Goal: Information Seeking & Learning: Learn about a topic

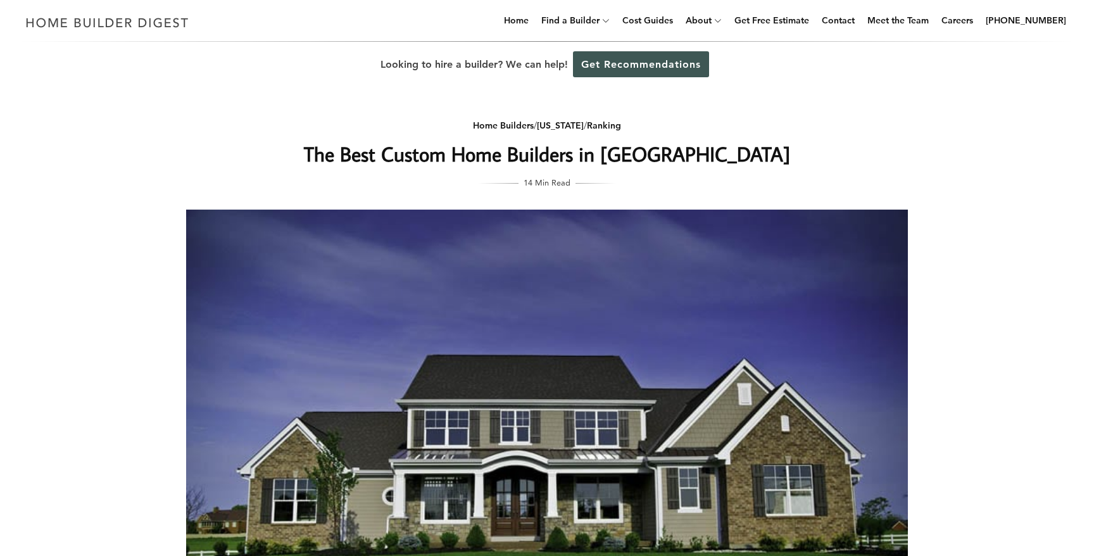
click at [410, 165] on h1 "The Best Custom Home Builders in [GEOGRAPHIC_DATA]" at bounding box center [546, 154] width 505 height 30
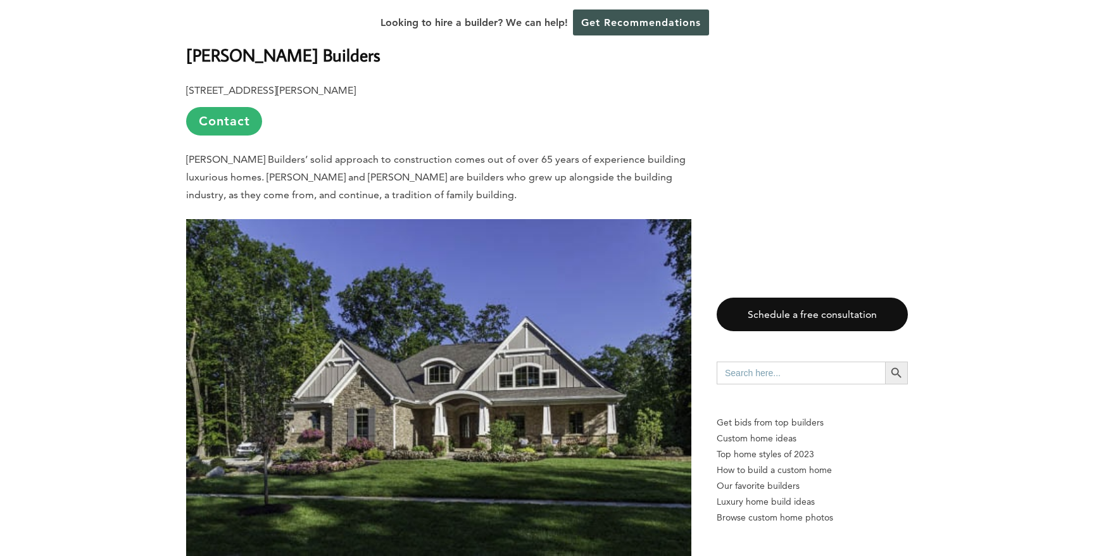
scroll to position [3755, 0]
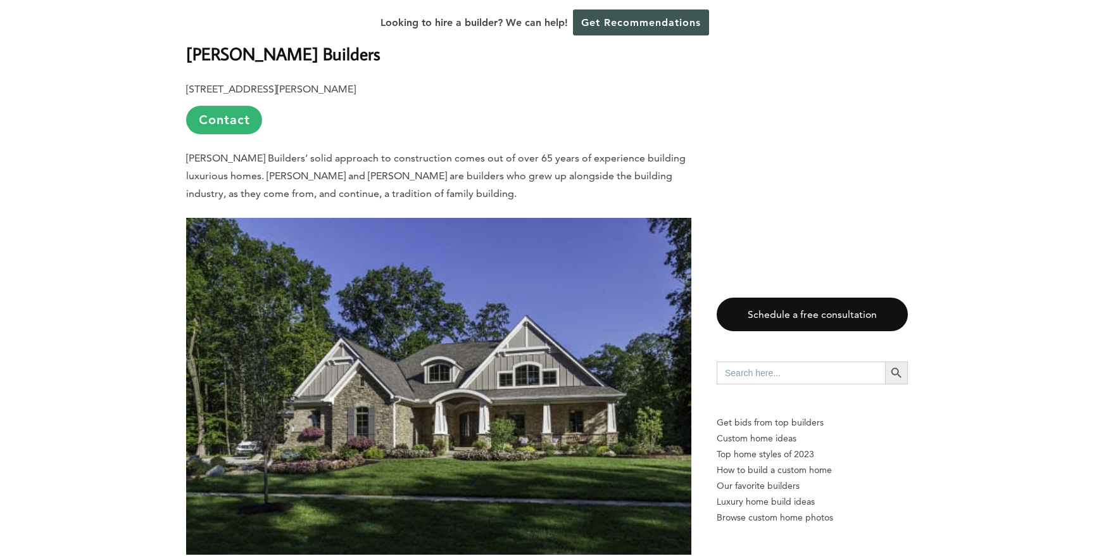
click at [355, 149] on p "[PERSON_NAME] Builders’ solid approach to construction comes out of over 65 yea…" at bounding box center [438, 175] width 505 height 53
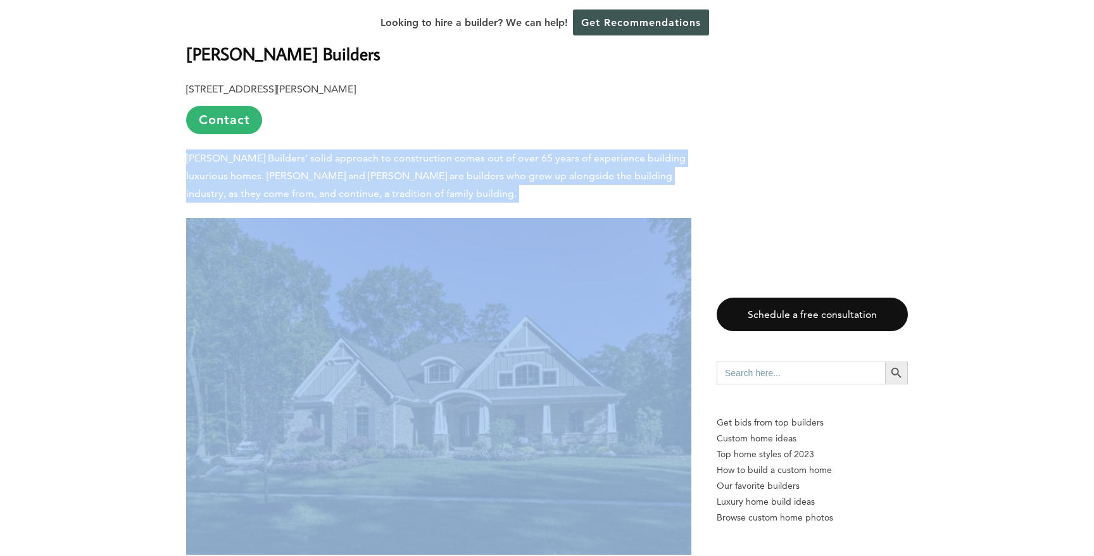
click at [355, 149] on p "[PERSON_NAME] Builders’ solid approach to construction comes out of over 65 yea…" at bounding box center [438, 175] width 505 height 53
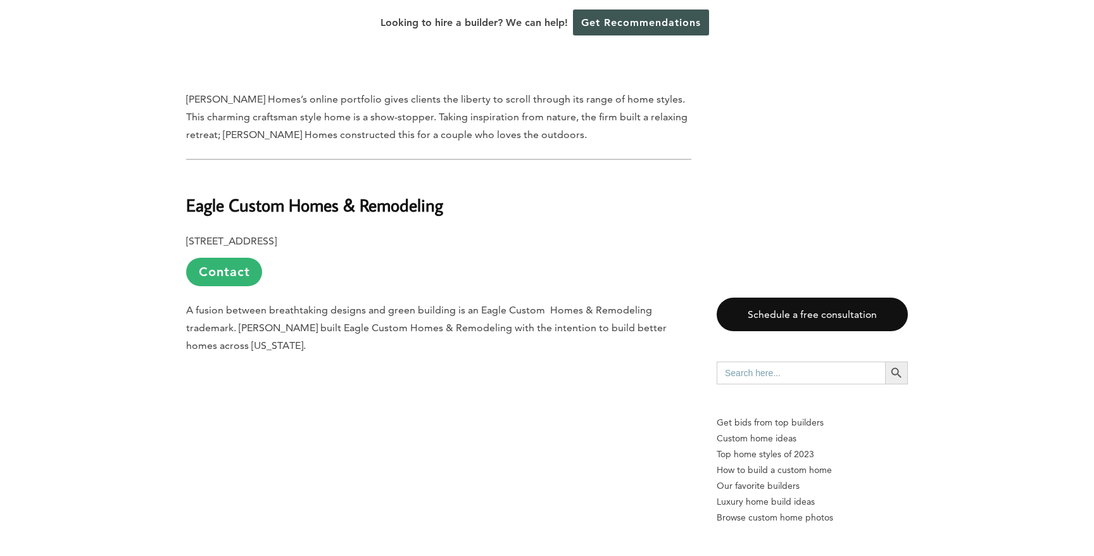
scroll to position [5099, 0]
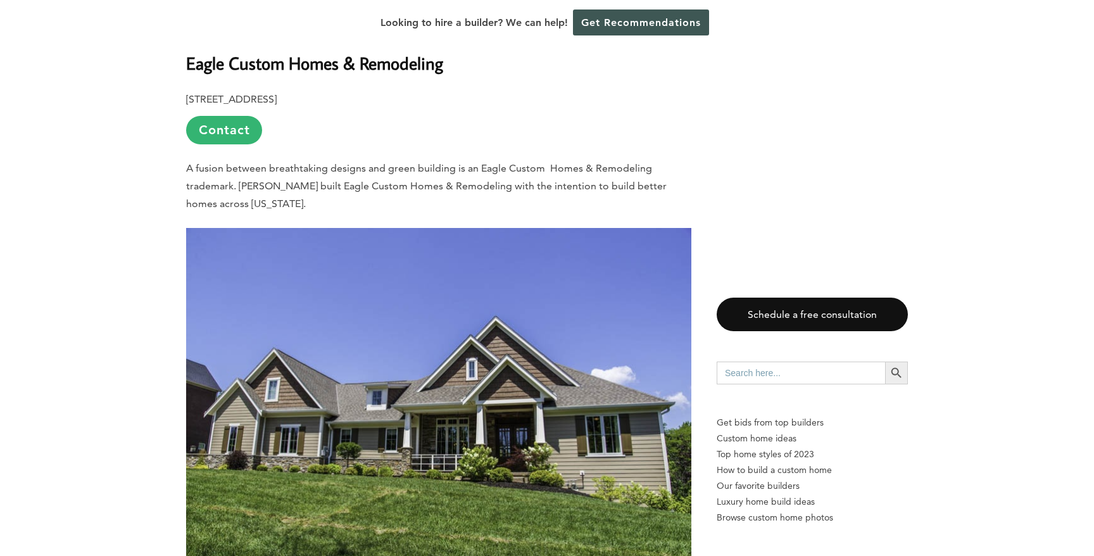
click at [287, 162] on span "A fusion between breathtaking designs and green building is an Eagle Custom Hom…" at bounding box center [426, 185] width 481 height 47
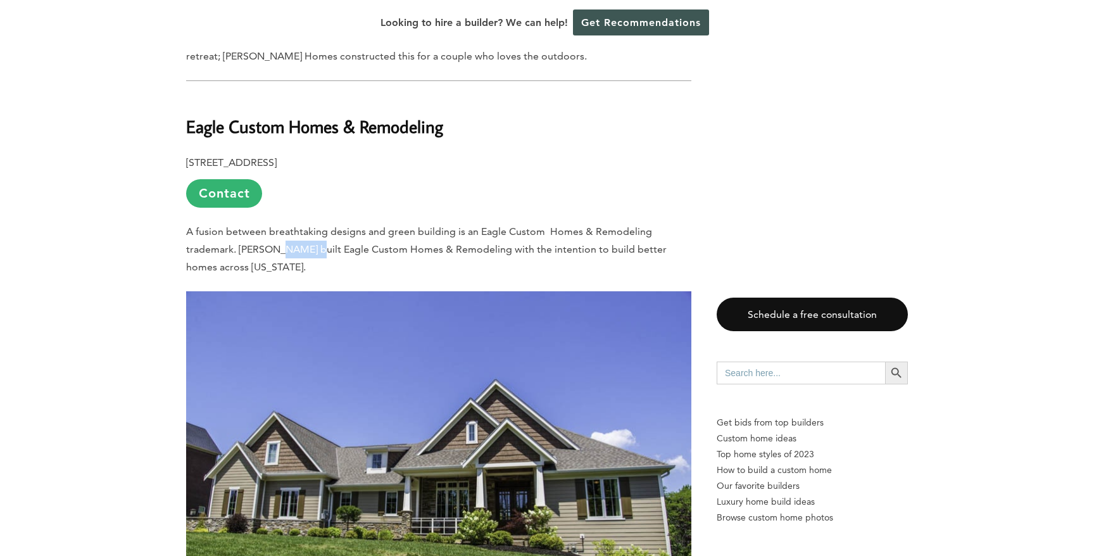
scroll to position [5029, 0]
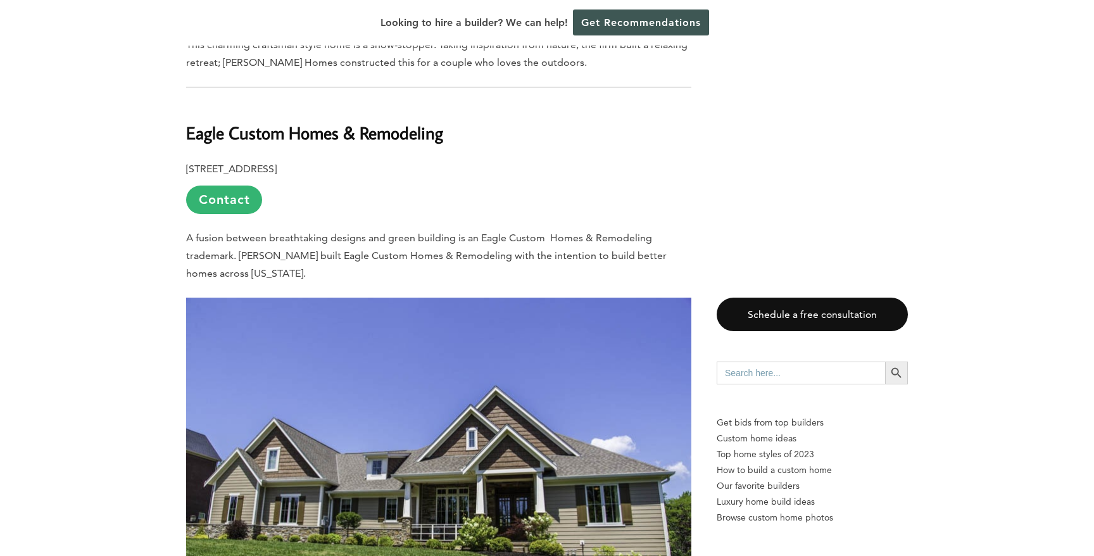
click at [287, 160] on p "[STREET_ADDRESS] Contact" at bounding box center [438, 187] width 505 height 54
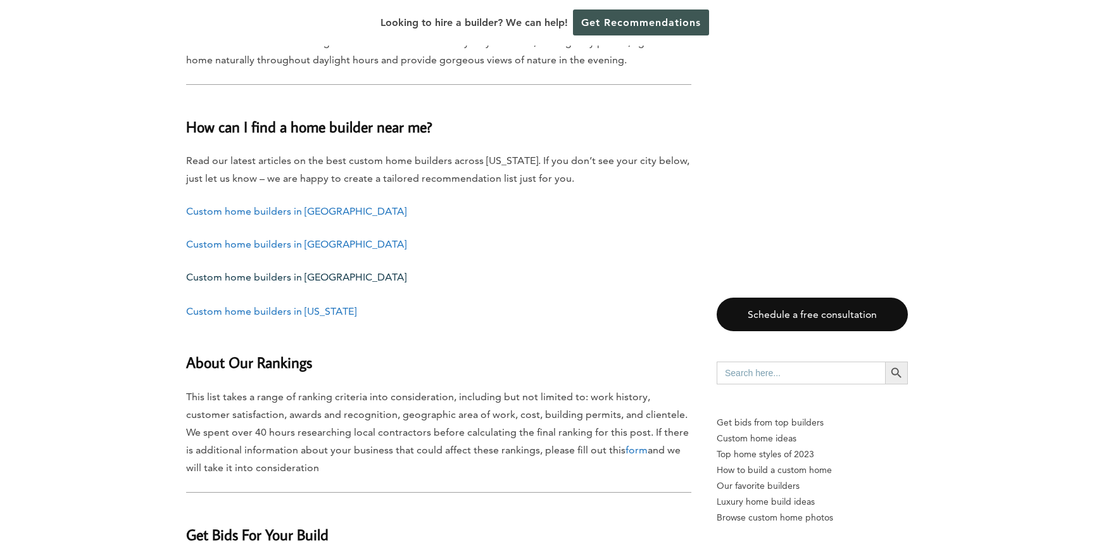
scroll to position [11481, 0]
click at [280, 389] on p "This list takes a range of ranking criteria into consideration, including but n…" at bounding box center [438, 433] width 505 height 89
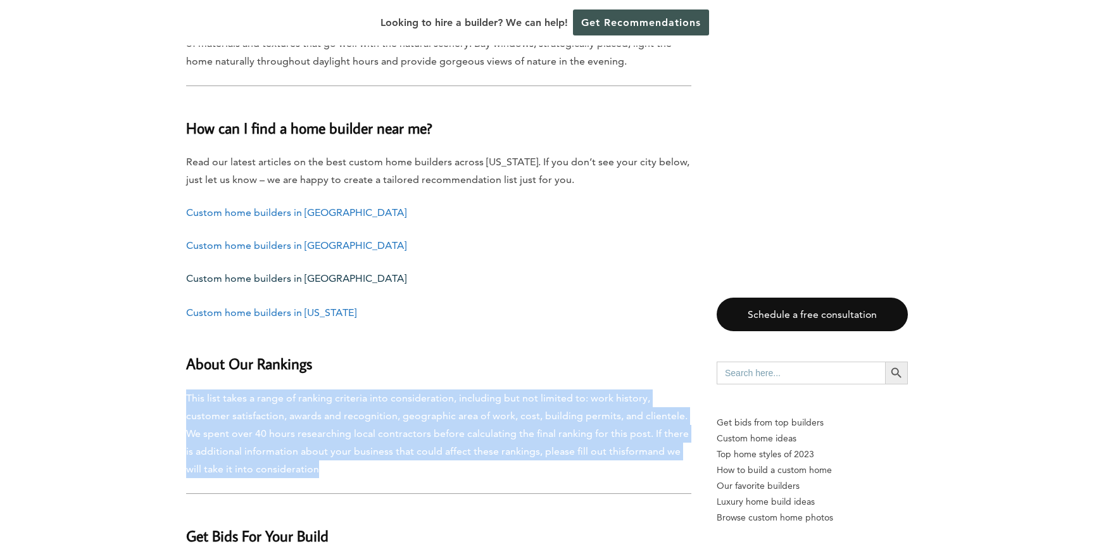
click at [280, 389] on p "This list takes a range of ranking criteria into consideration, including but n…" at bounding box center [438, 433] width 505 height 89
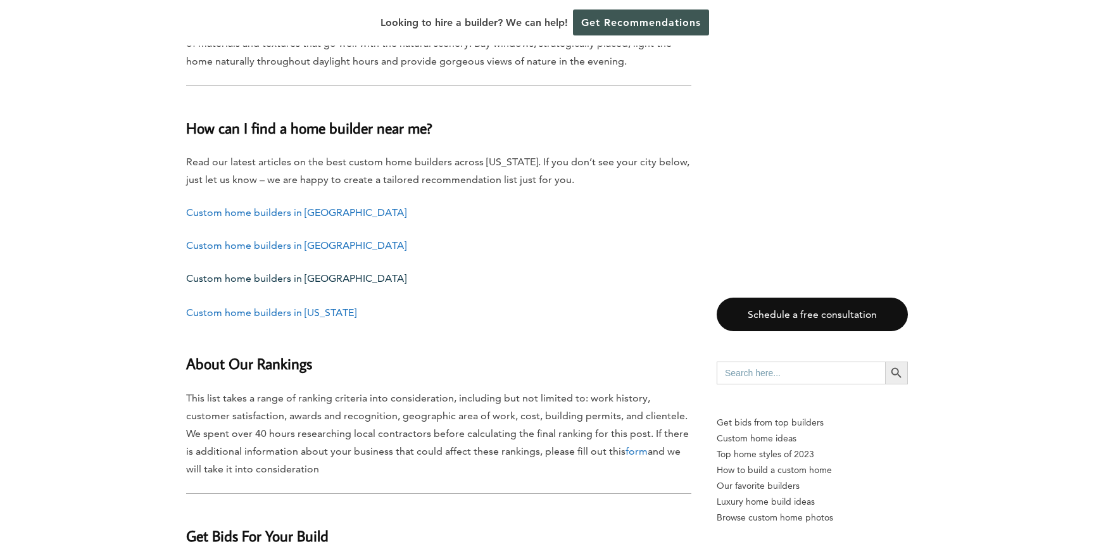
click at [227, 153] on p "Read our latest articles on the best custom home builders across [US_STATE]. If…" at bounding box center [438, 170] width 505 height 35
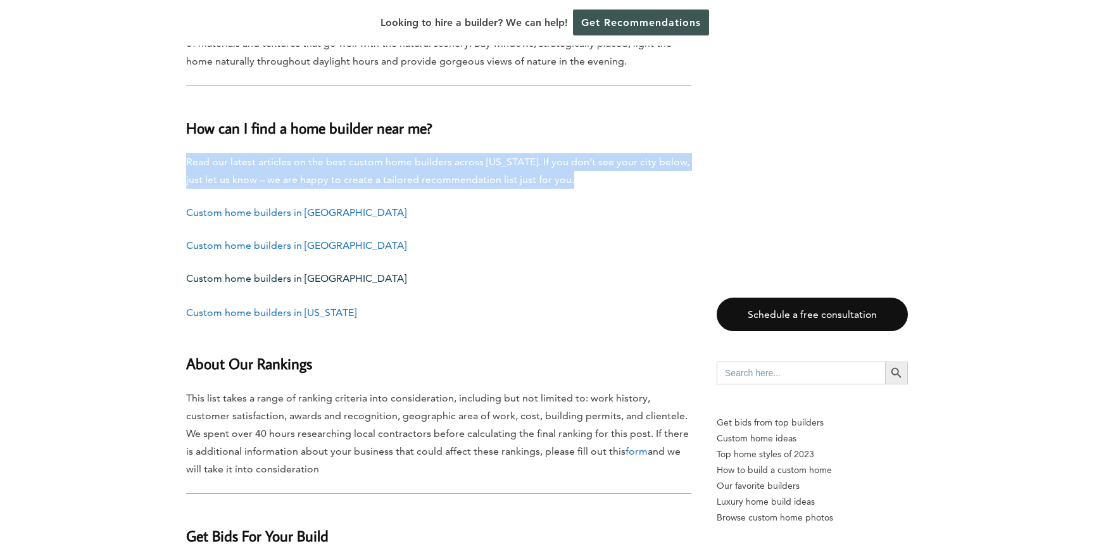
click at [227, 153] on p "Read our latest articles on the best custom home builders across [US_STATE]. If…" at bounding box center [438, 170] width 505 height 35
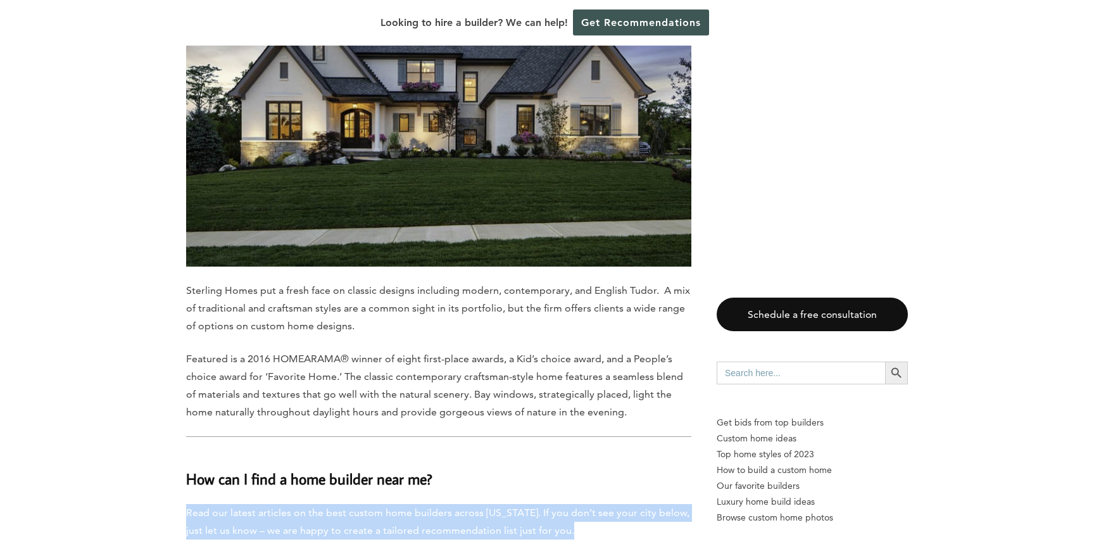
scroll to position [11115, 0]
